Goal: Task Accomplishment & Management: Use online tool/utility

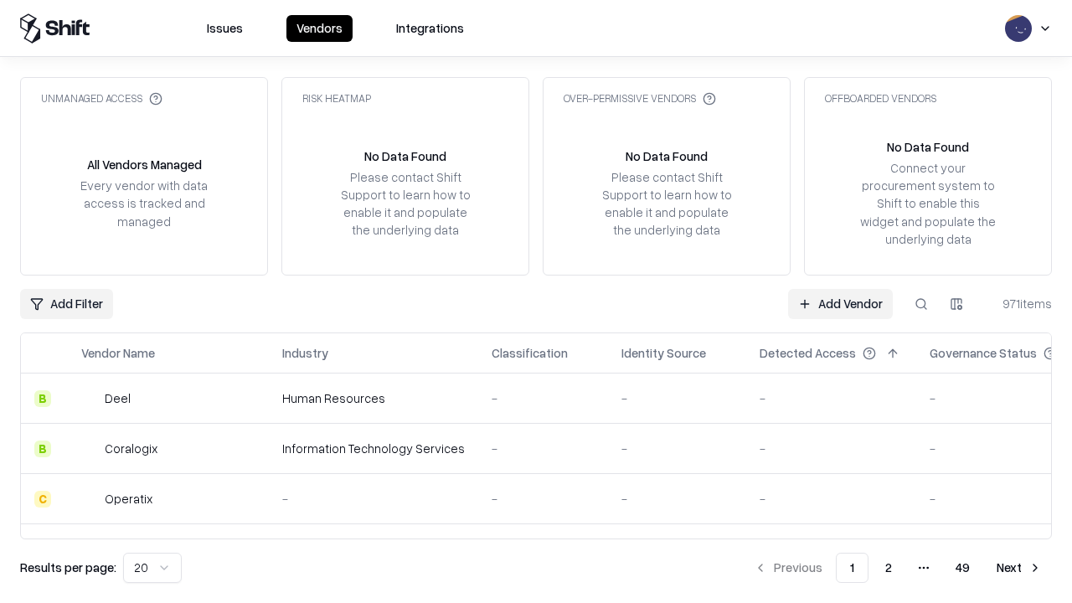
click at [840, 303] on link "Add Vendor" at bounding box center [840, 304] width 105 height 30
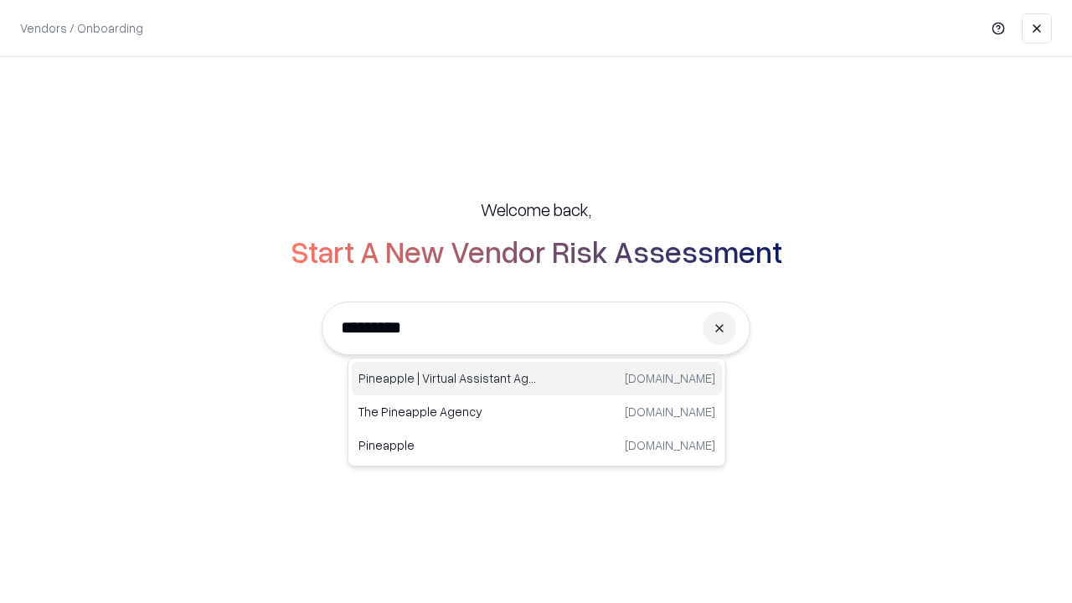
click at [537, 379] on div "Pineapple | Virtual Assistant Agency [DOMAIN_NAME]" at bounding box center [537, 379] width 370 height 34
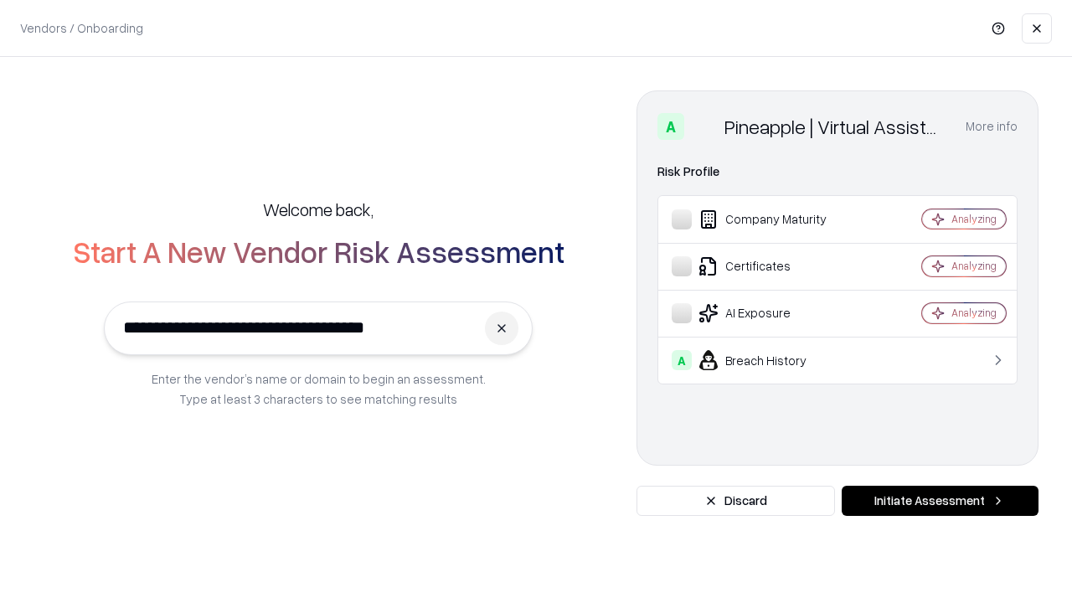
type input "**********"
click at [940, 501] on button "Initiate Assessment" at bounding box center [940, 501] width 197 height 30
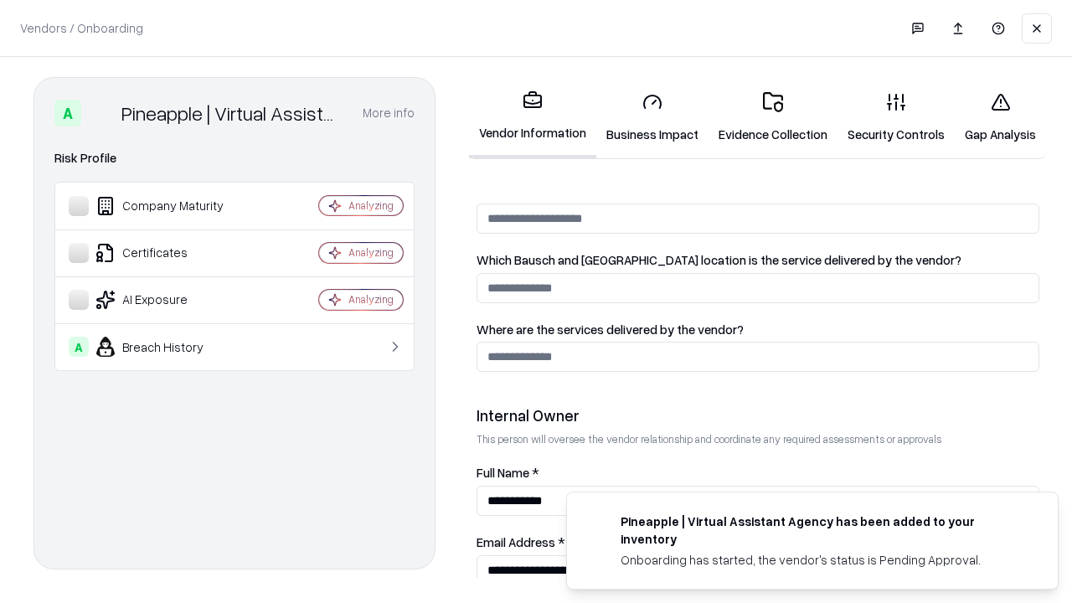
scroll to position [868, 0]
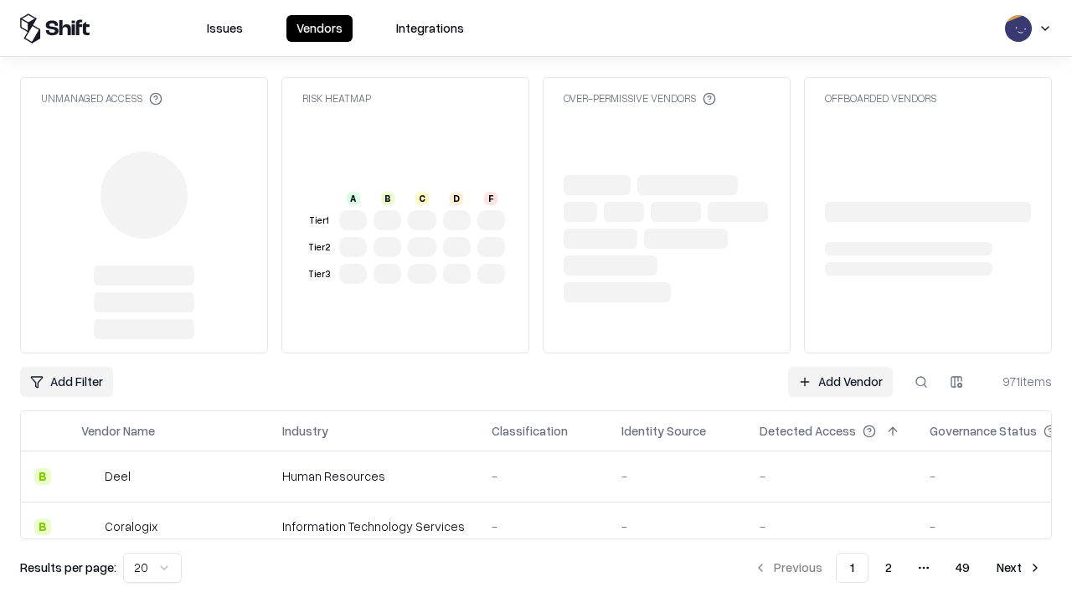
click at [840, 367] on link "Add Vendor" at bounding box center [840, 382] width 105 height 30
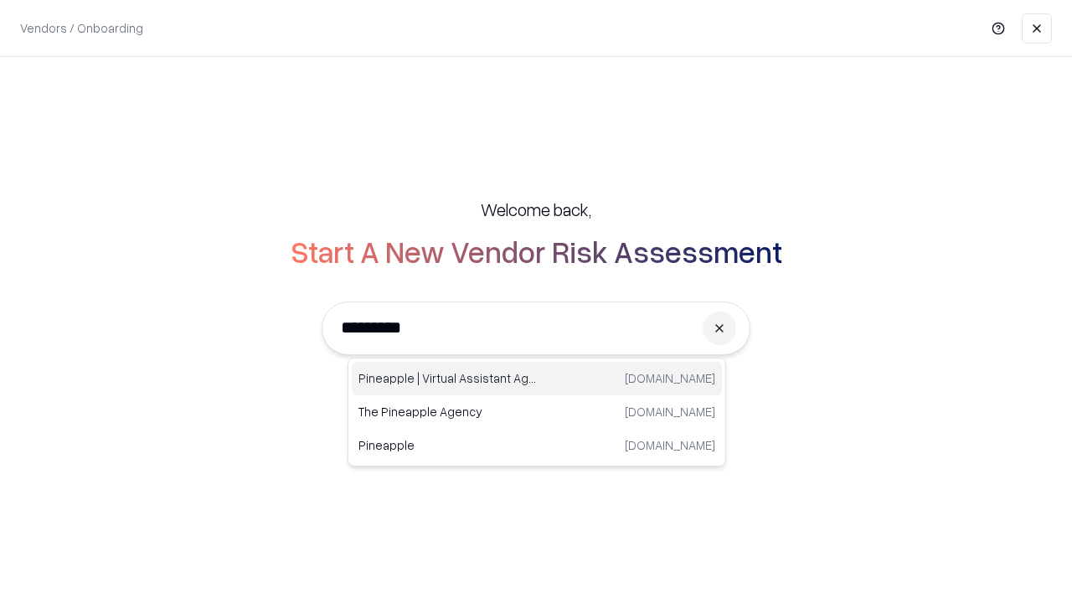
click at [537, 379] on div "Pineapple | Virtual Assistant Agency [DOMAIN_NAME]" at bounding box center [537, 379] width 370 height 34
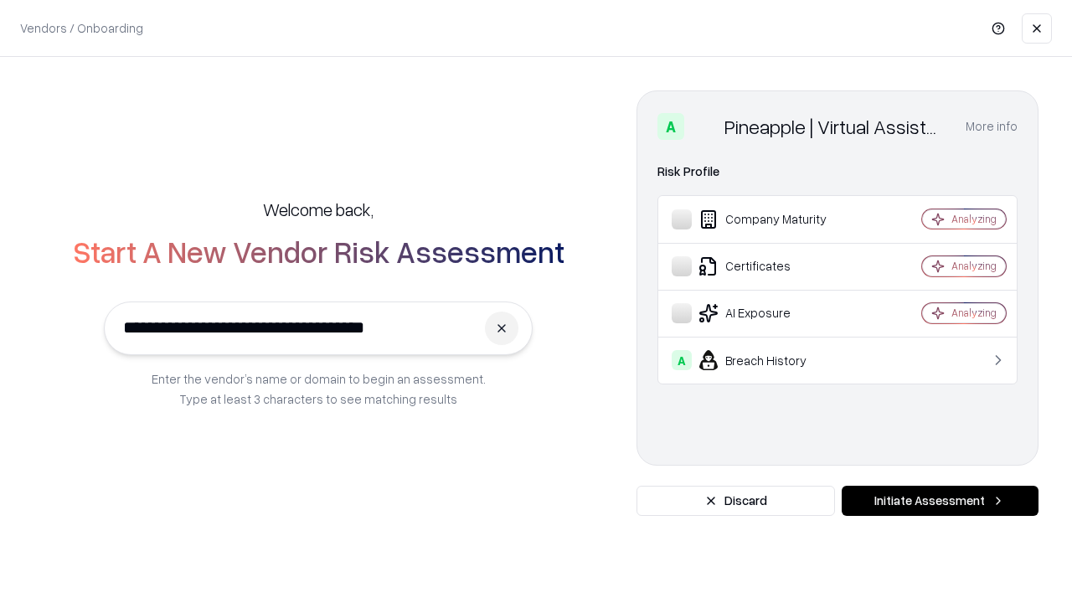
type input "**********"
click at [940, 501] on button "Initiate Assessment" at bounding box center [940, 501] width 197 height 30
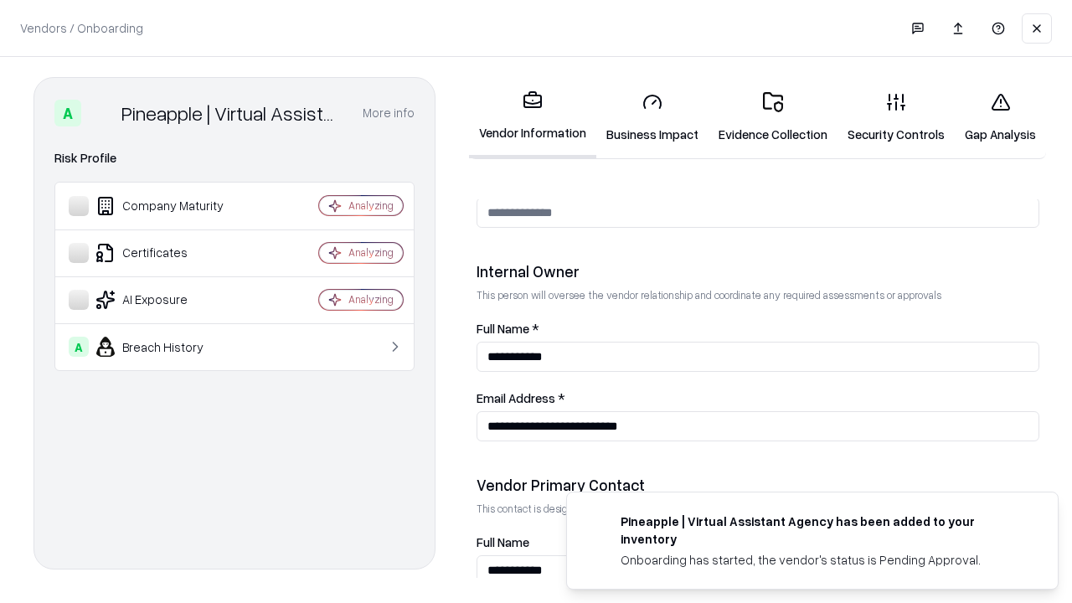
scroll to position [868, 0]
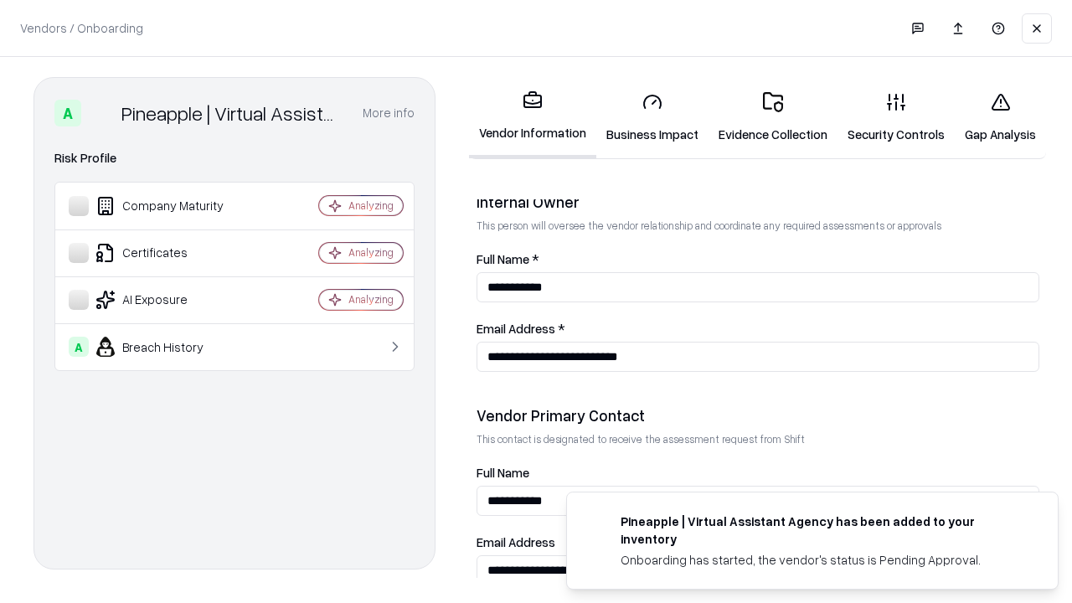
click at [1000, 117] on link "Gap Analysis" at bounding box center [1000, 118] width 91 height 78
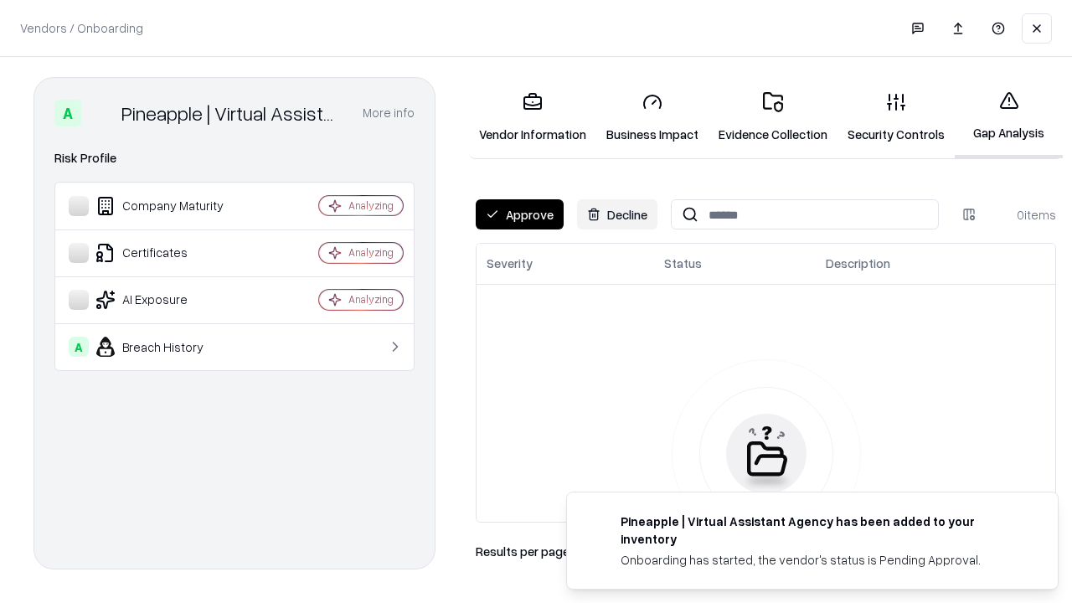
click at [519, 214] on button "Approve" at bounding box center [520, 214] width 88 height 30
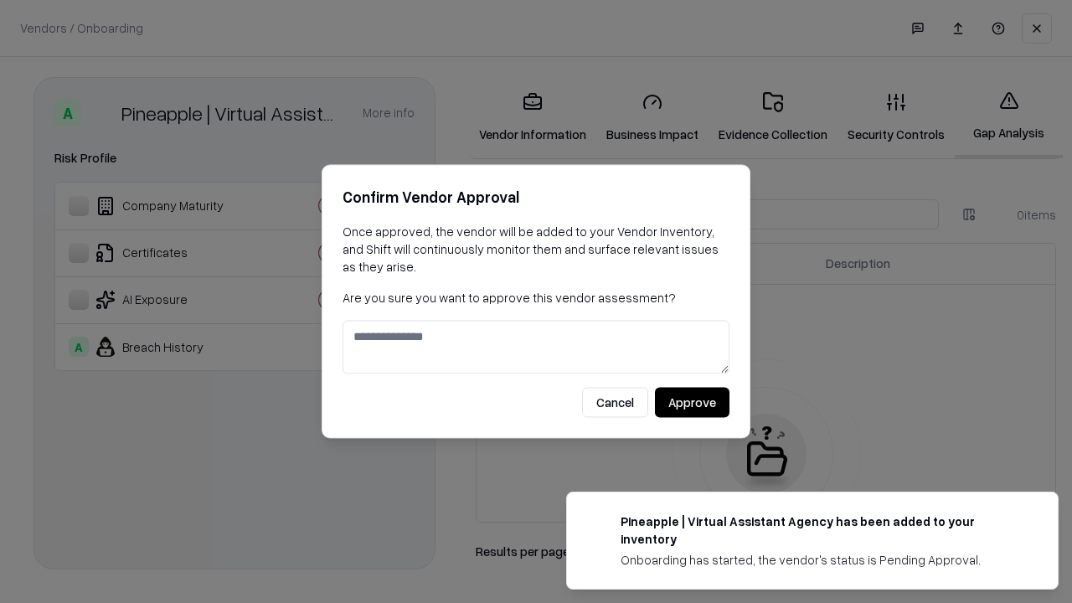
click at [692, 402] on button "Approve" at bounding box center [692, 403] width 75 height 30
